Goal: Task Accomplishment & Management: Complete application form

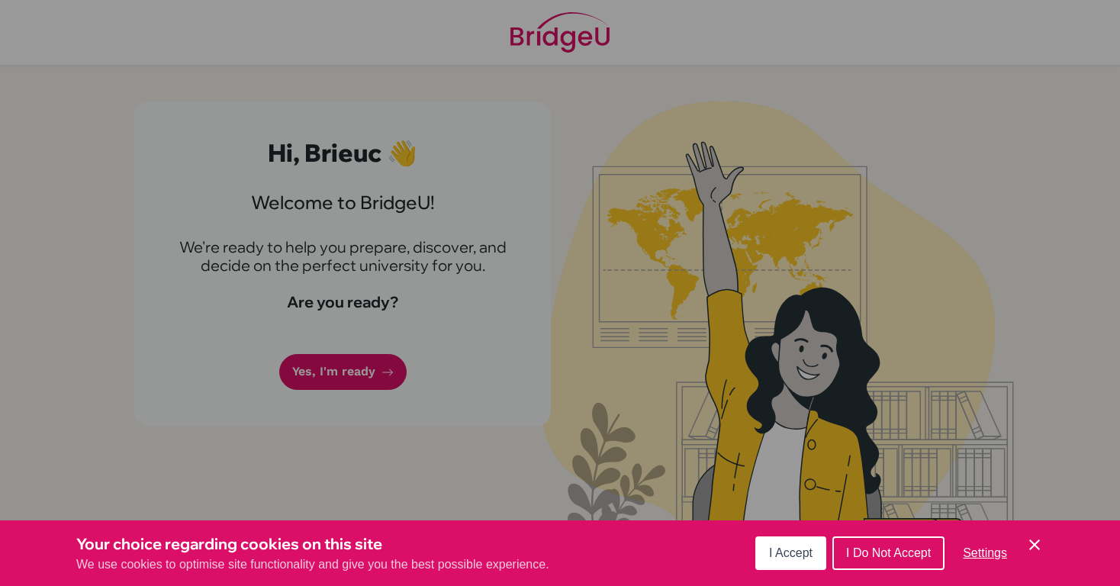
click at [798, 558] on span "I Accept" at bounding box center [790, 552] width 43 height 13
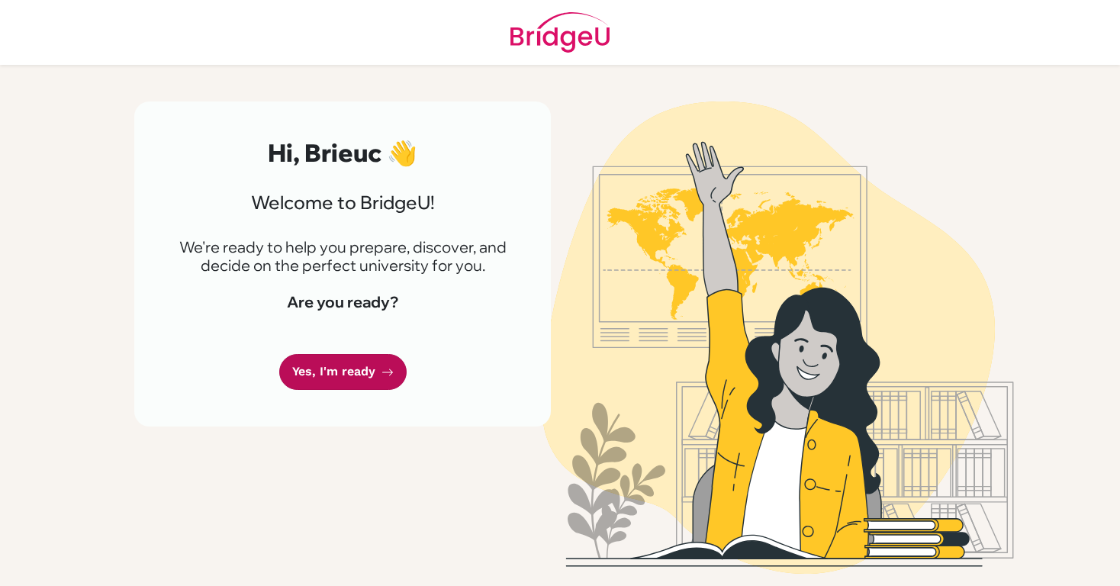
click at [356, 385] on link "Yes, I'm ready" at bounding box center [342, 372] width 127 height 36
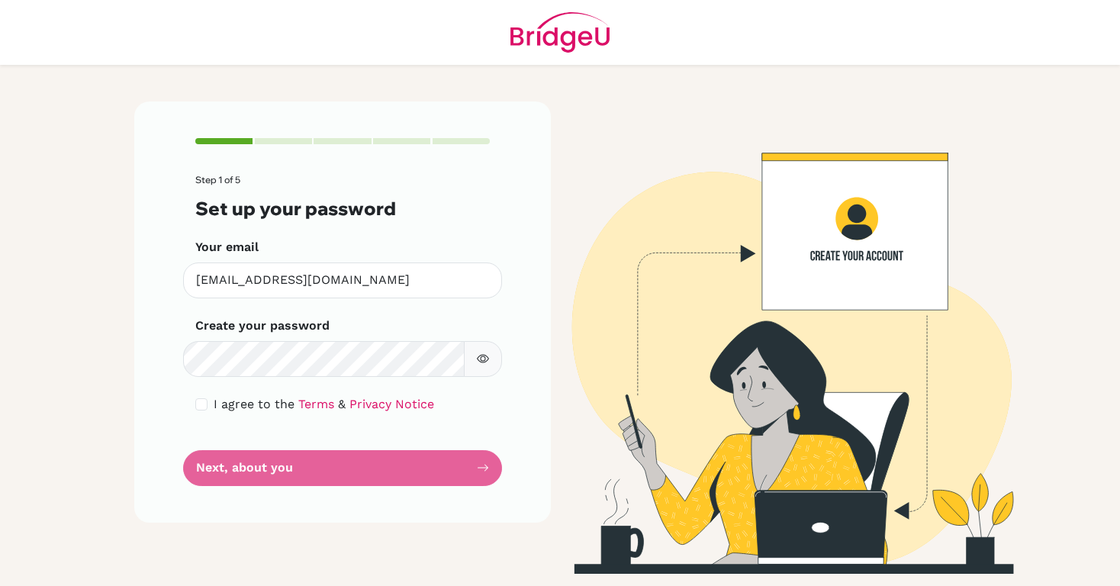
click at [475, 358] on button "button" at bounding box center [483, 359] width 38 height 36
click at [203, 407] on input "checkbox" at bounding box center [201, 404] width 12 height 12
checkbox input "true"
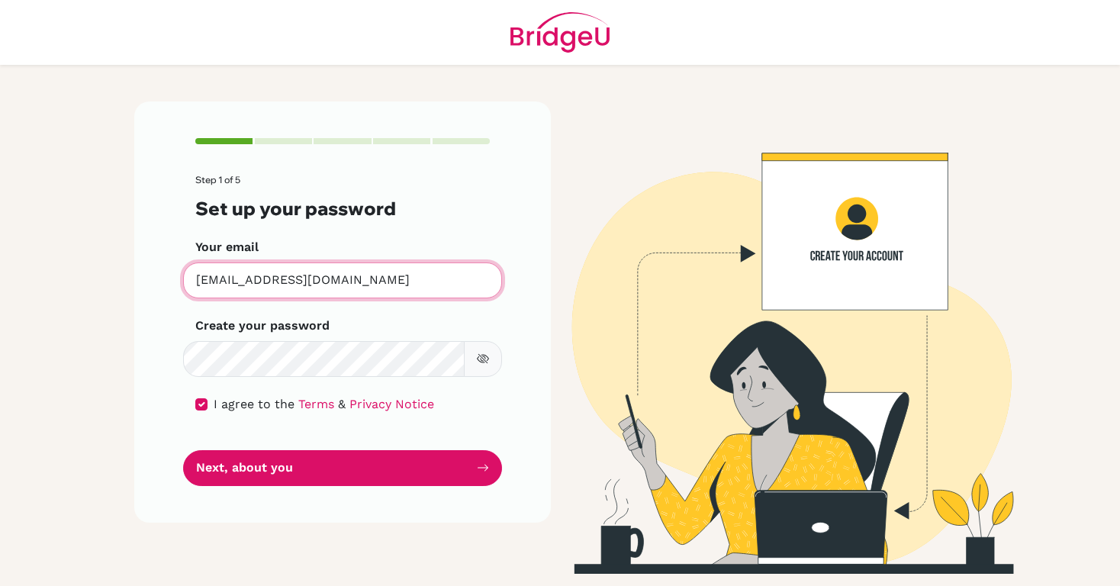
drag, startPoint x: 381, startPoint y: 278, endPoint x: 112, endPoint y: 280, distance: 269.3
click at [112, 280] on main "Step 1 of 5 Set up your password Your email [EMAIL_ADDRESS][DOMAIN_NAME] Invali…" at bounding box center [560, 293] width 1120 height 586
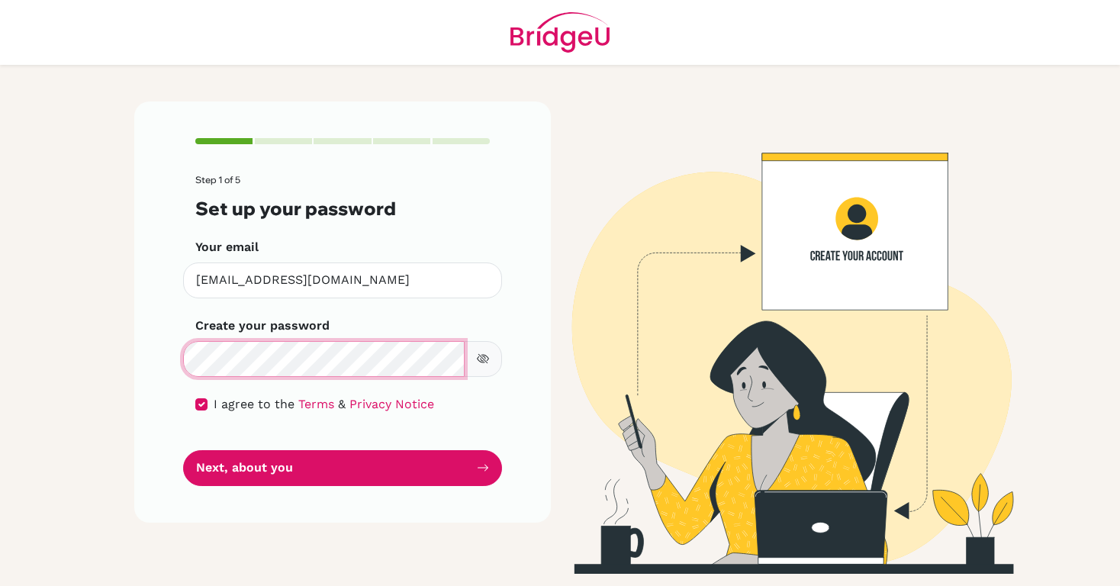
click at [168, 350] on div "Step 1 of 5 Set up your password Your email [EMAIL_ADDRESS][DOMAIN_NAME] Invali…" at bounding box center [342, 311] width 417 height 420
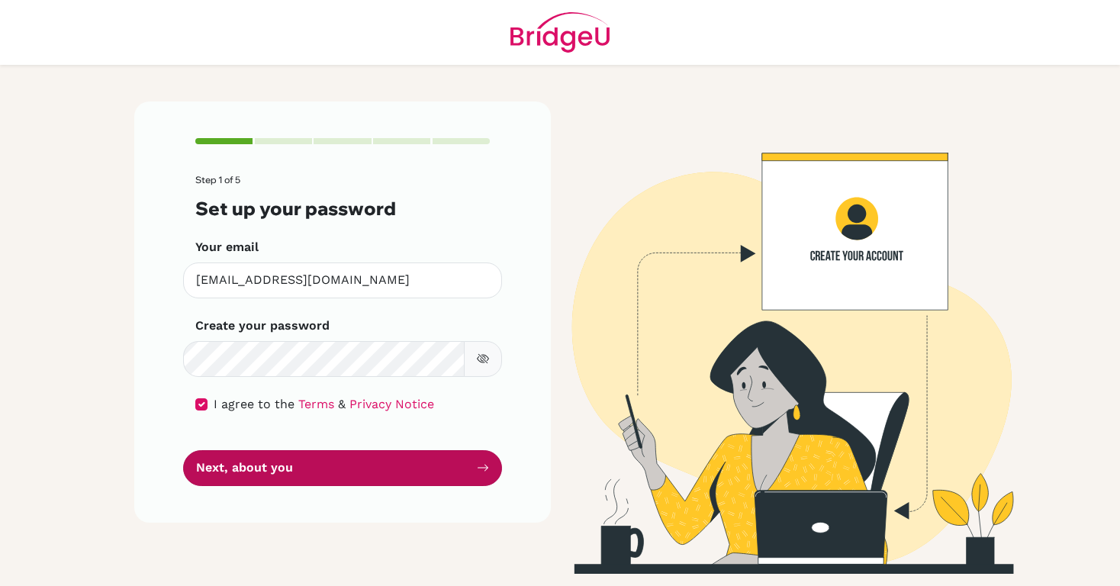
click at [384, 465] on button "Next, about you" at bounding box center [342, 468] width 319 height 36
